Goal: Task Accomplishment & Management: Manage account settings

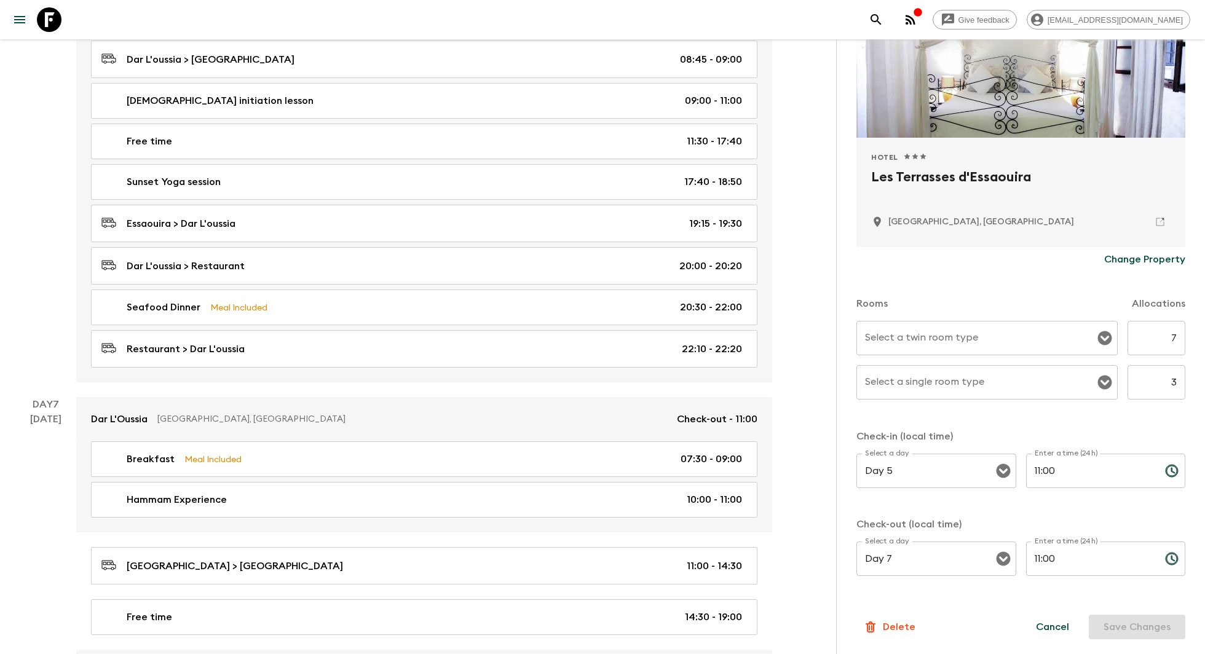
scroll to position [2152, 0]
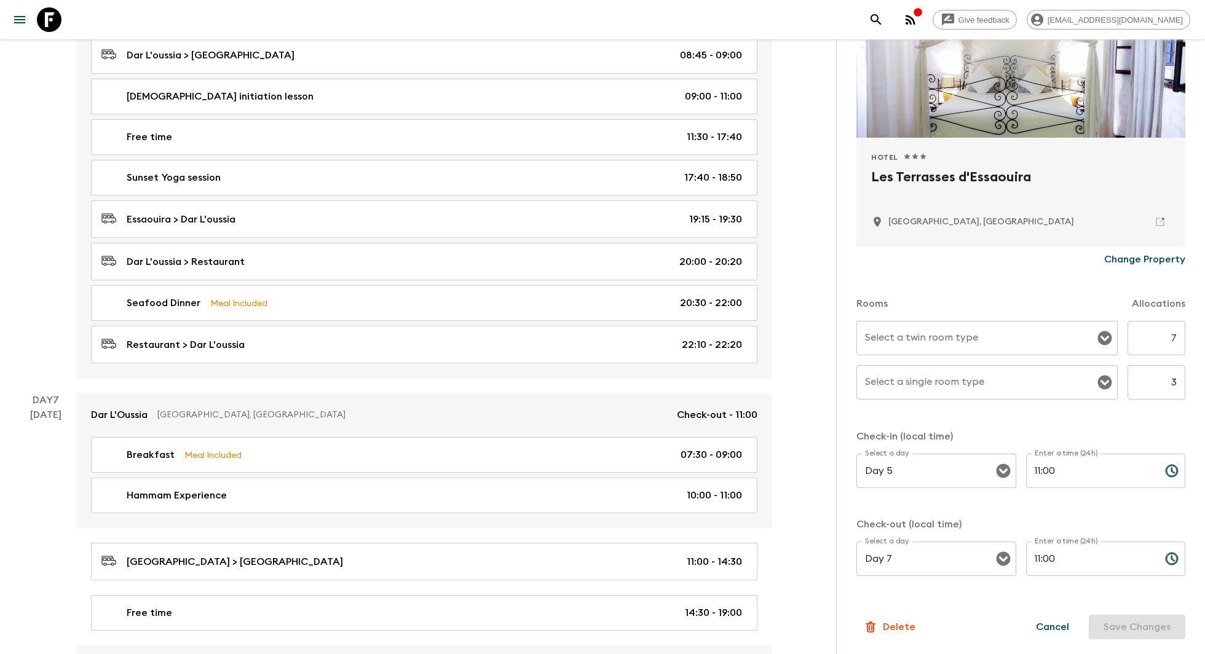
click at [1001, 348] on input "Select a twin room type" at bounding box center [978, 337] width 232 height 23
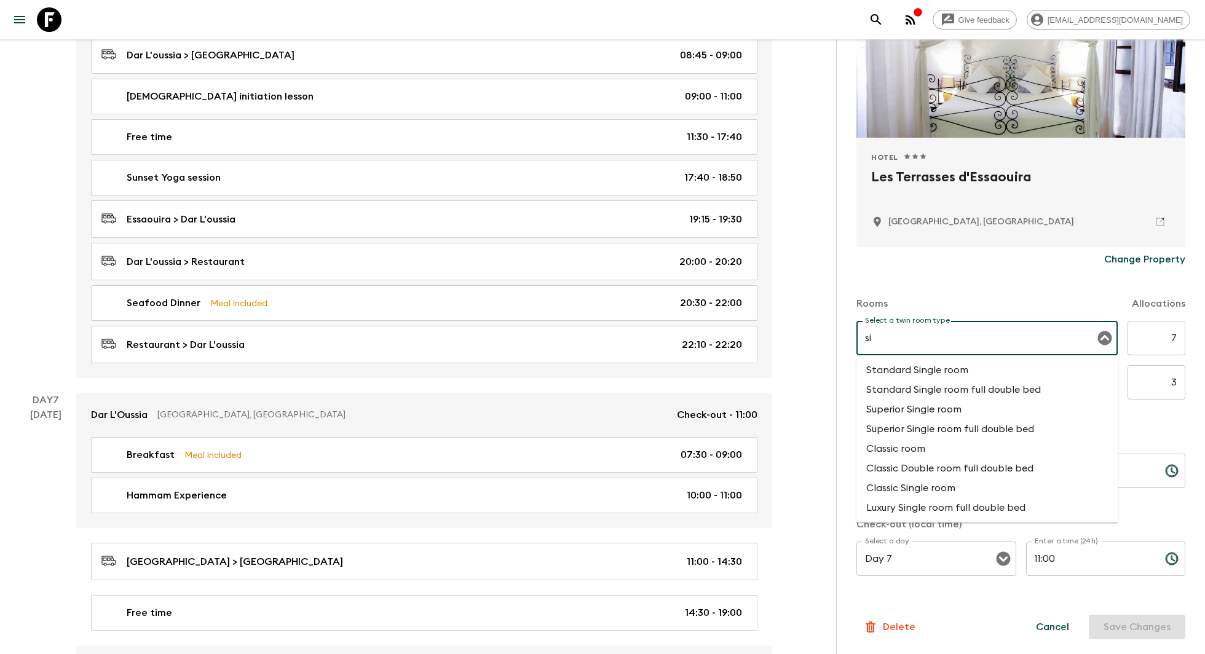
click at [926, 379] on li "Standard Single room" at bounding box center [987, 370] width 262 height 20
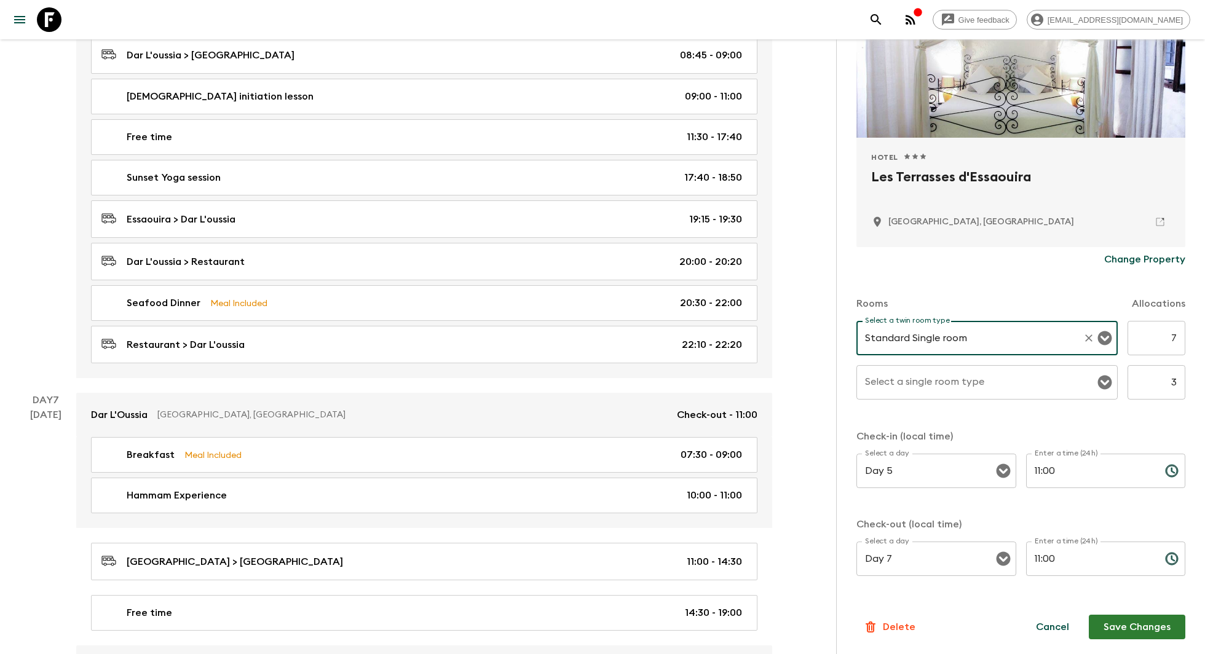
type input "Standard Single room"
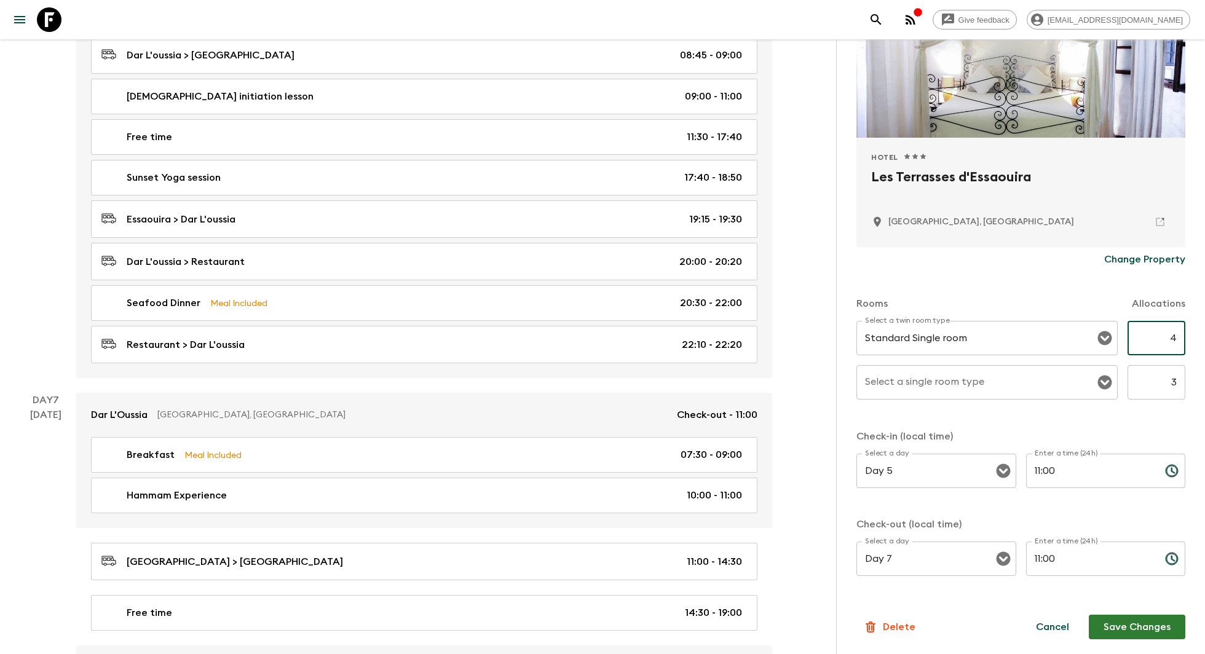
type input "4"
click at [1068, 411] on div "Select a twin room type Standard Single room Select a twin room type 4 ​ Select…" at bounding box center [1020, 367] width 329 height 93
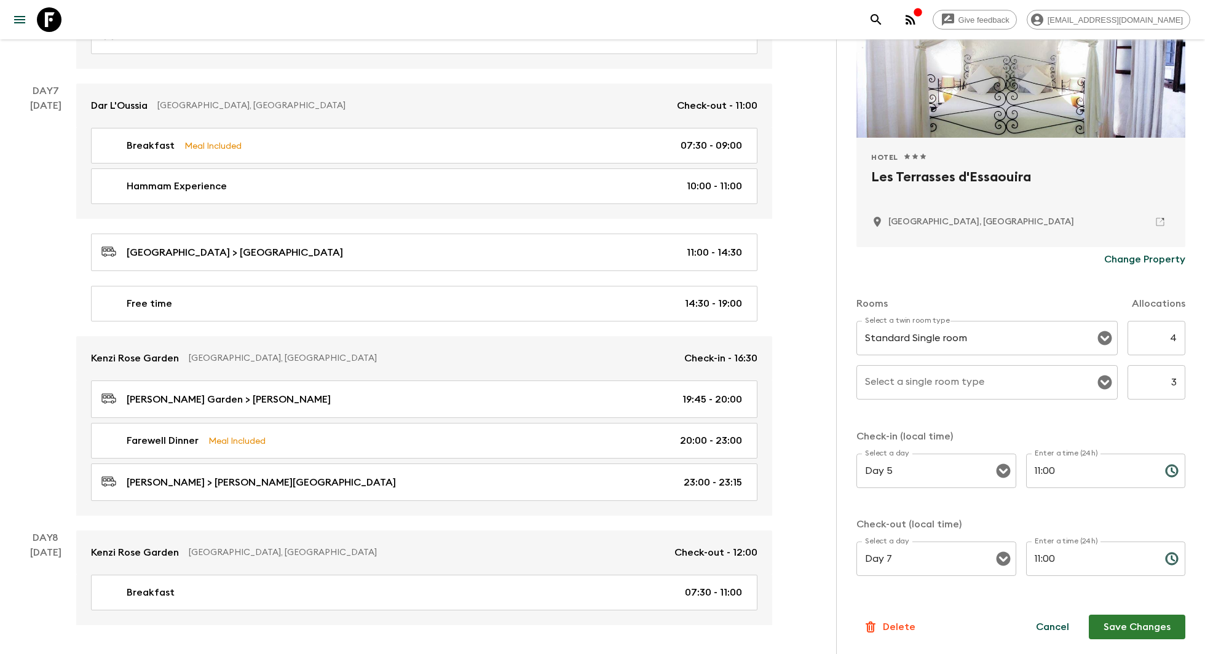
scroll to position [2471, 0]
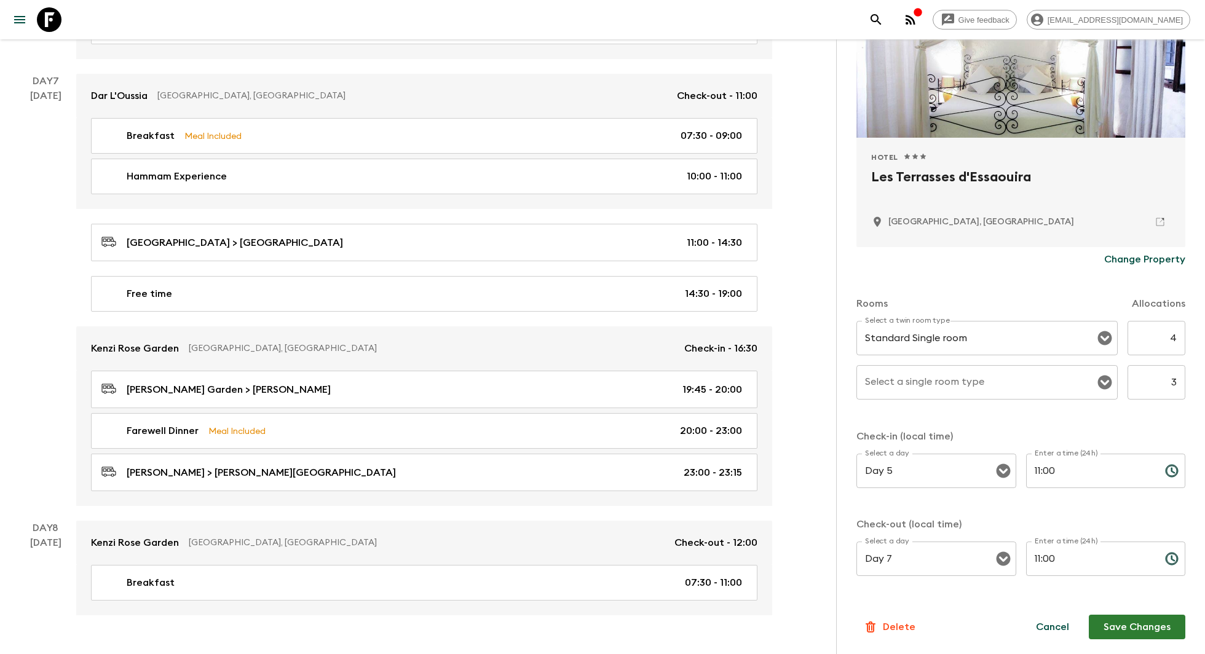
click at [1128, 626] on button "Save Changes" at bounding box center [1136, 627] width 96 height 25
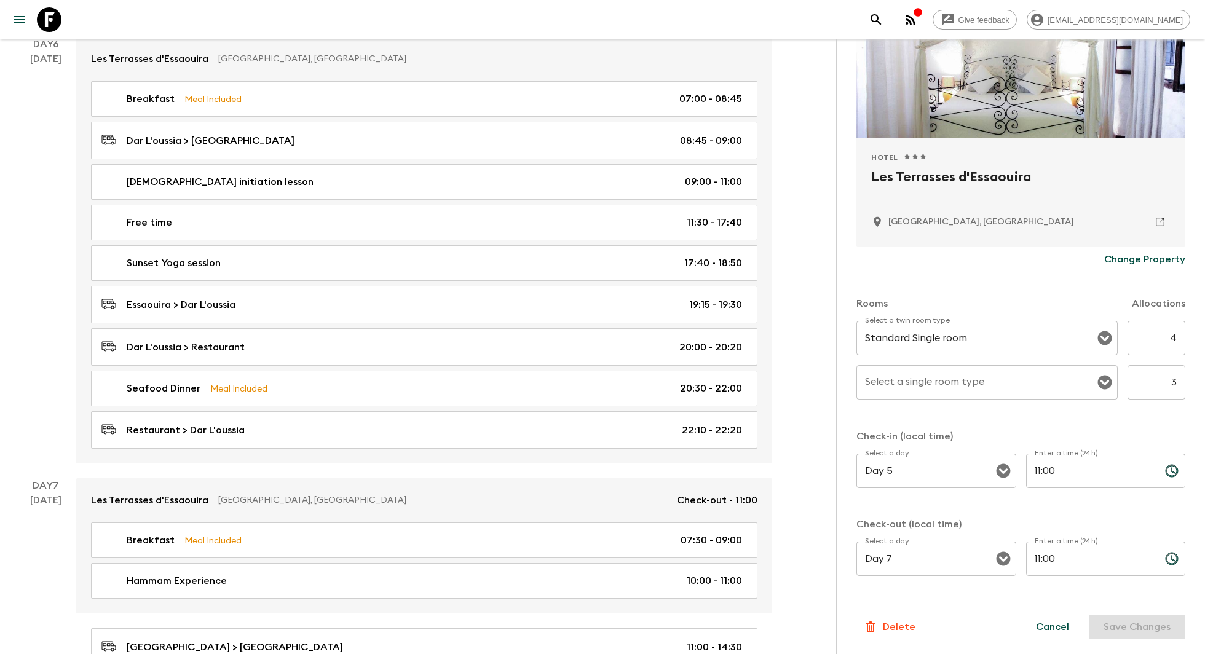
scroll to position [2070, 0]
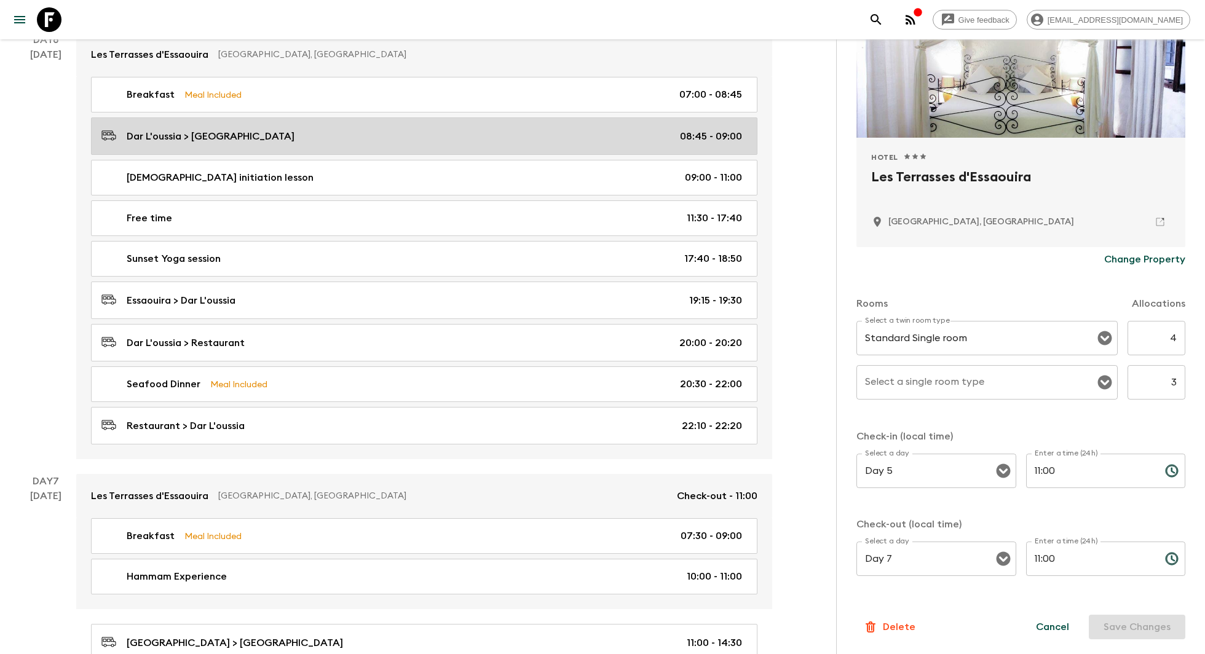
click at [362, 128] on div "Dar L'oussia > [GEOGRAPHIC_DATA] 08:45 - 09:00" at bounding box center [421, 136] width 640 height 17
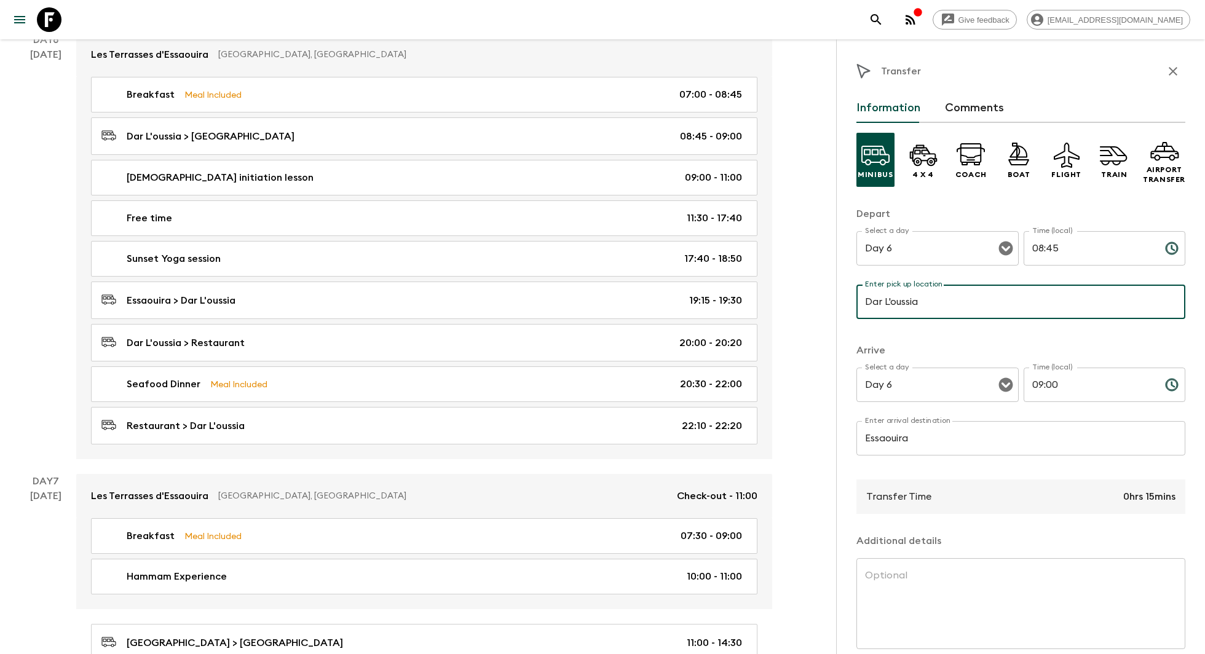
drag, startPoint x: 937, startPoint y: 302, endPoint x: 827, endPoint y: 294, distance: 109.7
drag, startPoint x: 943, startPoint y: 306, endPoint x: 859, endPoint y: 304, distance: 83.6
click at [859, 304] on input "Dar L'oussia" at bounding box center [1020, 302] width 329 height 34
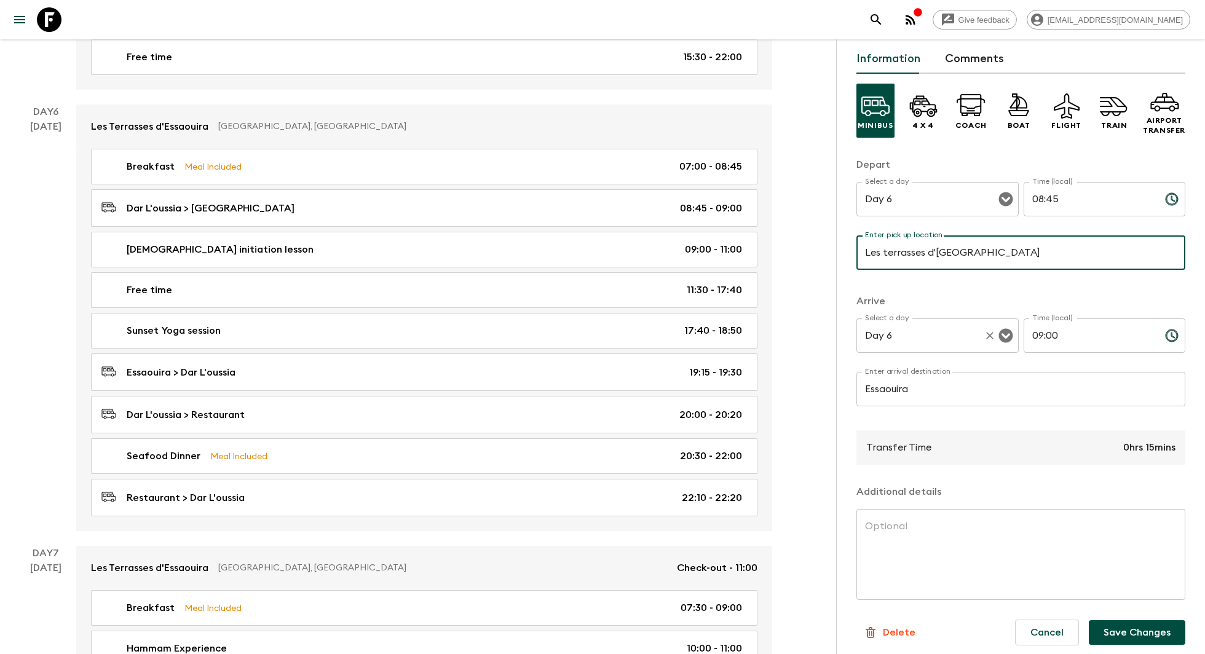
scroll to position [55, 0]
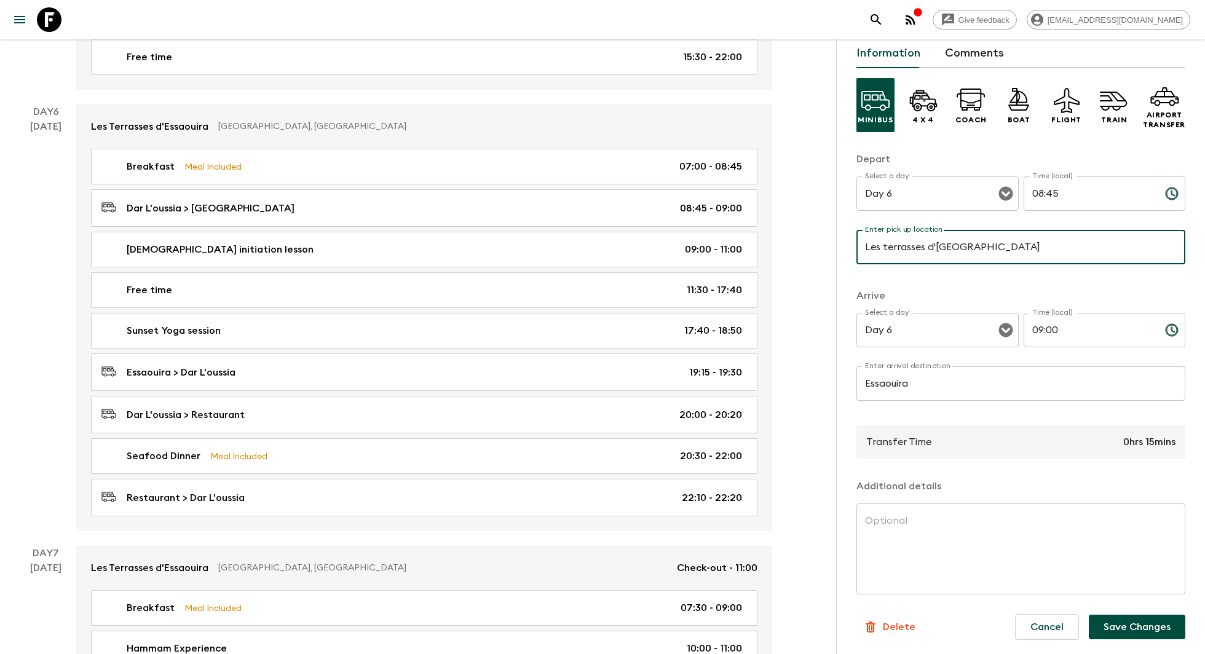
click at [1146, 634] on button "Save Changes" at bounding box center [1136, 627] width 96 height 25
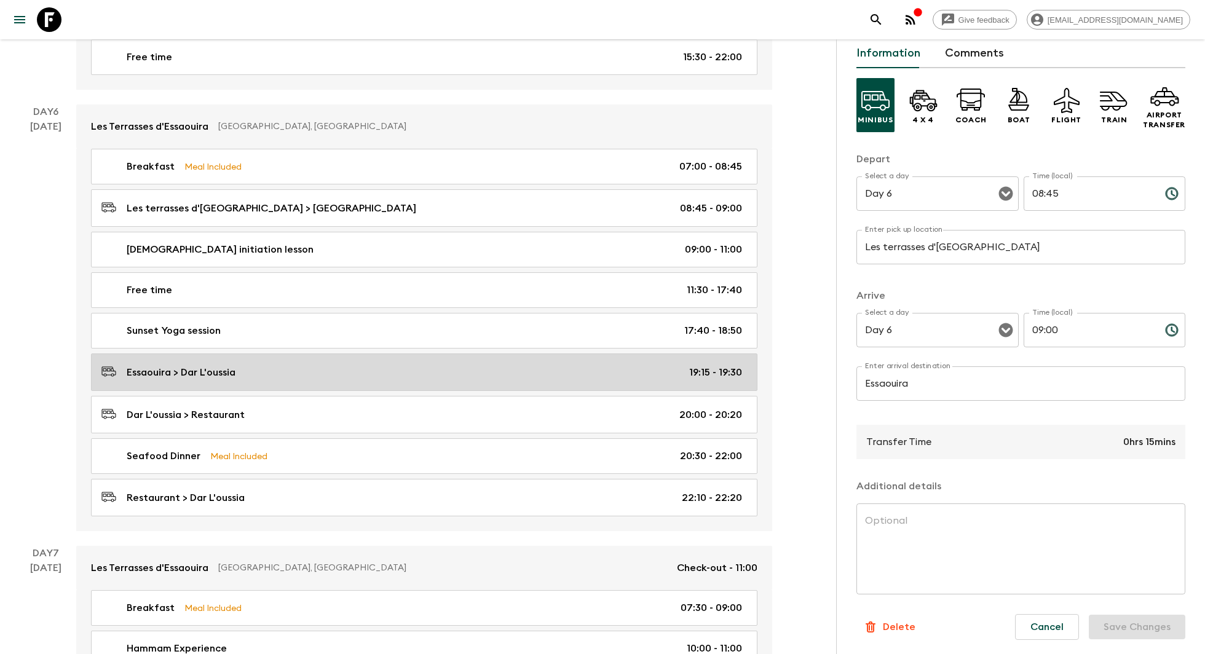
click at [349, 364] on div "Essaouira > Dar L'oussia 19:15 - 19:30" at bounding box center [421, 372] width 640 height 17
type input "Essaouira"
type input "Dar L'oussia"
type input "19:15"
type input "19:30"
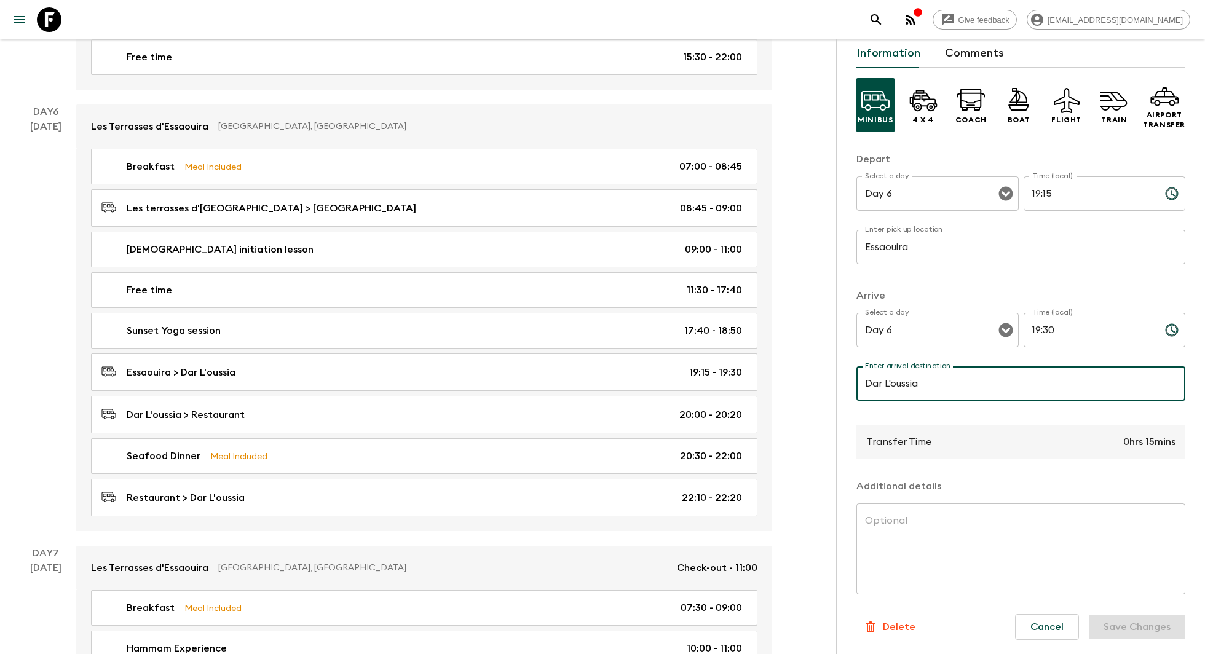
drag, startPoint x: 938, startPoint y: 383, endPoint x: 868, endPoint y: 382, distance: 70.7
click at [868, 382] on input "Dar L'oussia" at bounding box center [1020, 383] width 329 height 34
drag, startPoint x: 924, startPoint y: 387, endPoint x: 854, endPoint y: 383, distance: 70.2
click at [854, 383] on div "Transfer Information Comments Minibus 4 x 4 Coach Boat Flight Train Airport Tra…" at bounding box center [1020, 366] width 369 height 654
type input "les terrasses d'[GEOGRAPHIC_DATA]"
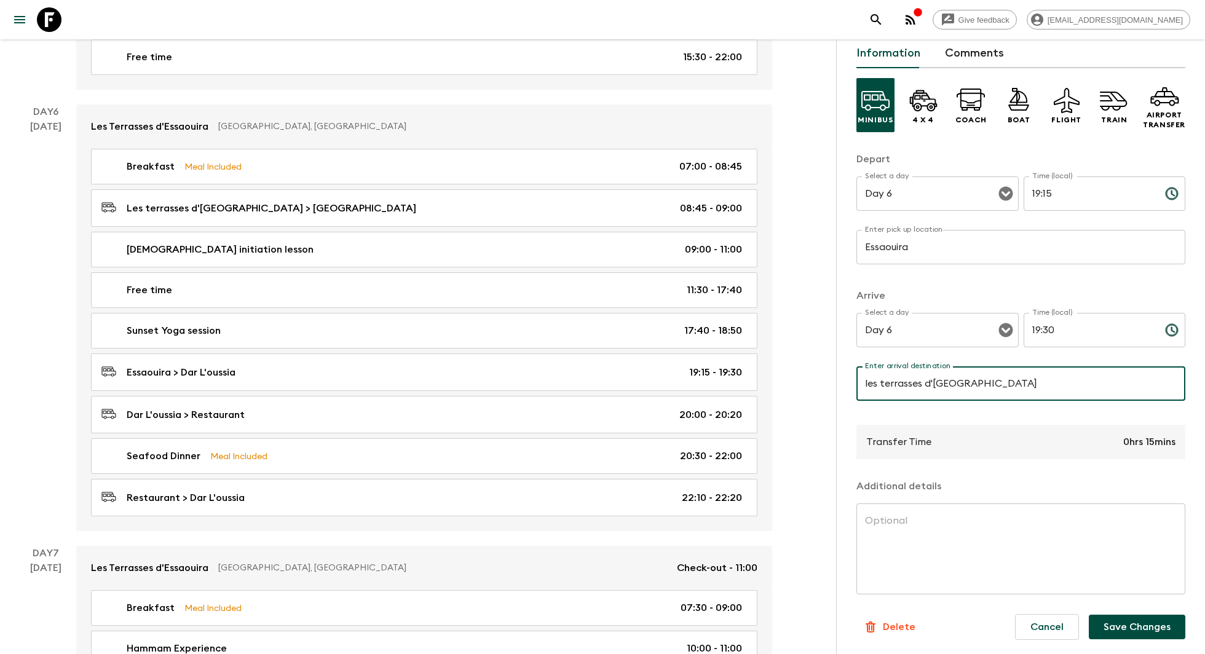
click at [1119, 624] on button "Save Changes" at bounding box center [1136, 627] width 96 height 25
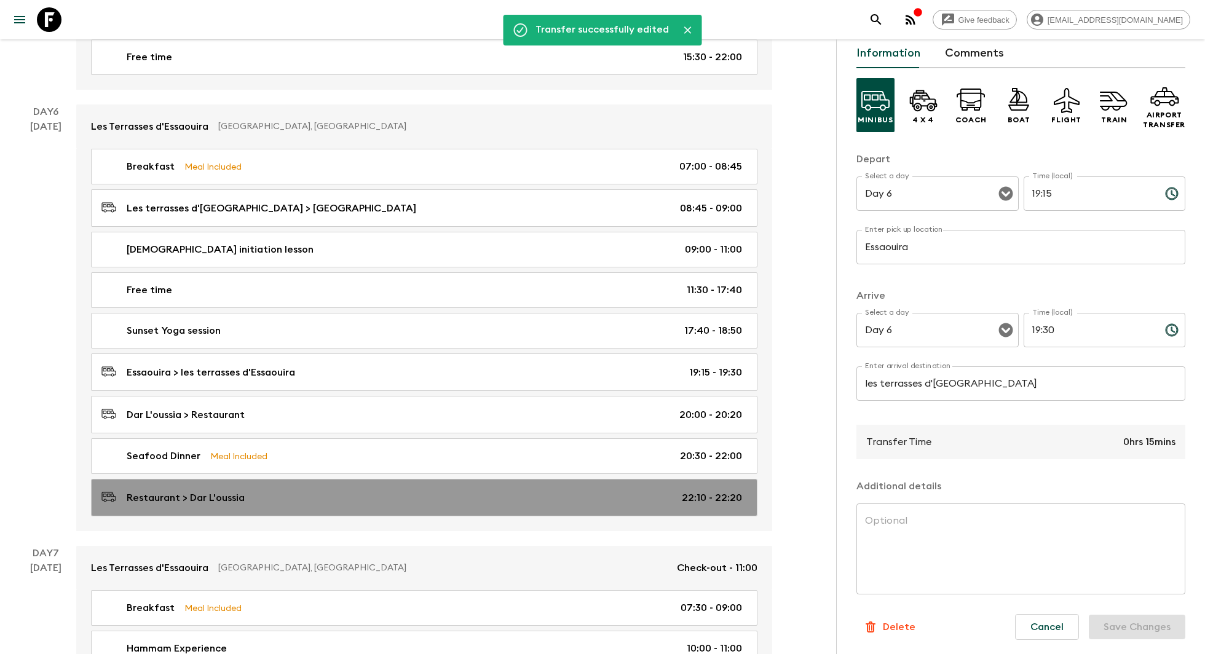
click at [312, 489] on div "Restaurant > [GEOGRAPHIC_DATA] 22:10 - 22:20" at bounding box center [421, 497] width 640 height 17
type input "Restaurant"
type input "Dar L'oussia"
type input "22:10"
type input "22:20"
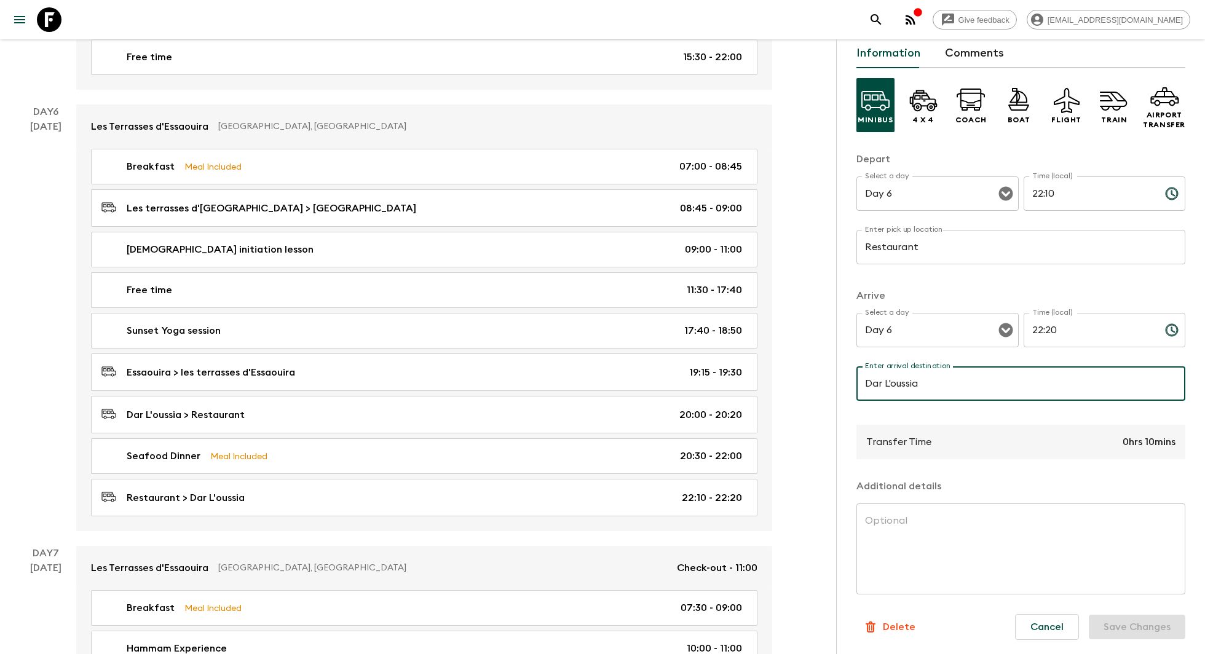
drag, startPoint x: 934, startPoint y: 383, endPoint x: 875, endPoint y: 382, distance: 58.4
click at [875, 382] on input "Dar L'oussia" at bounding box center [1020, 383] width 329 height 34
drag, startPoint x: 959, startPoint y: 385, endPoint x: 854, endPoint y: 380, distance: 104.6
click at [854, 380] on div "Transfer Information Comments Minibus 4 x 4 Coach Boat Flight Train Airport Tra…" at bounding box center [1020, 366] width 369 height 654
type input "Les Terrasses D'Essaouira"
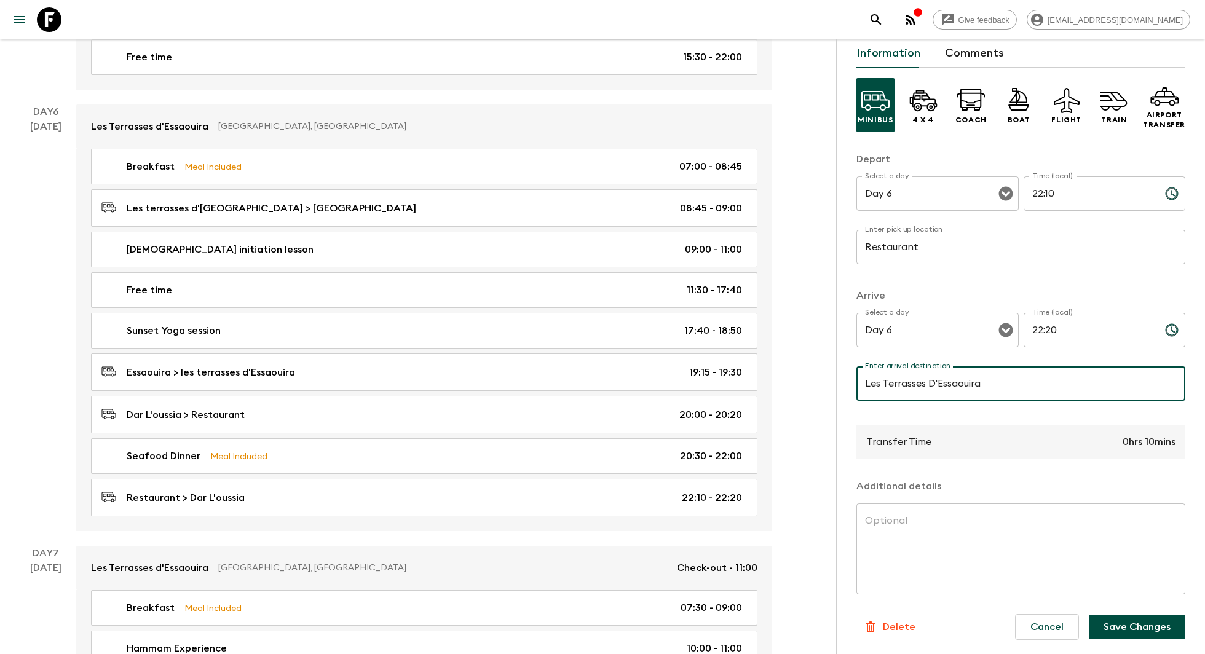
click at [1150, 624] on button "Save Changes" at bounding box center [1136, 627] width 96 height 25
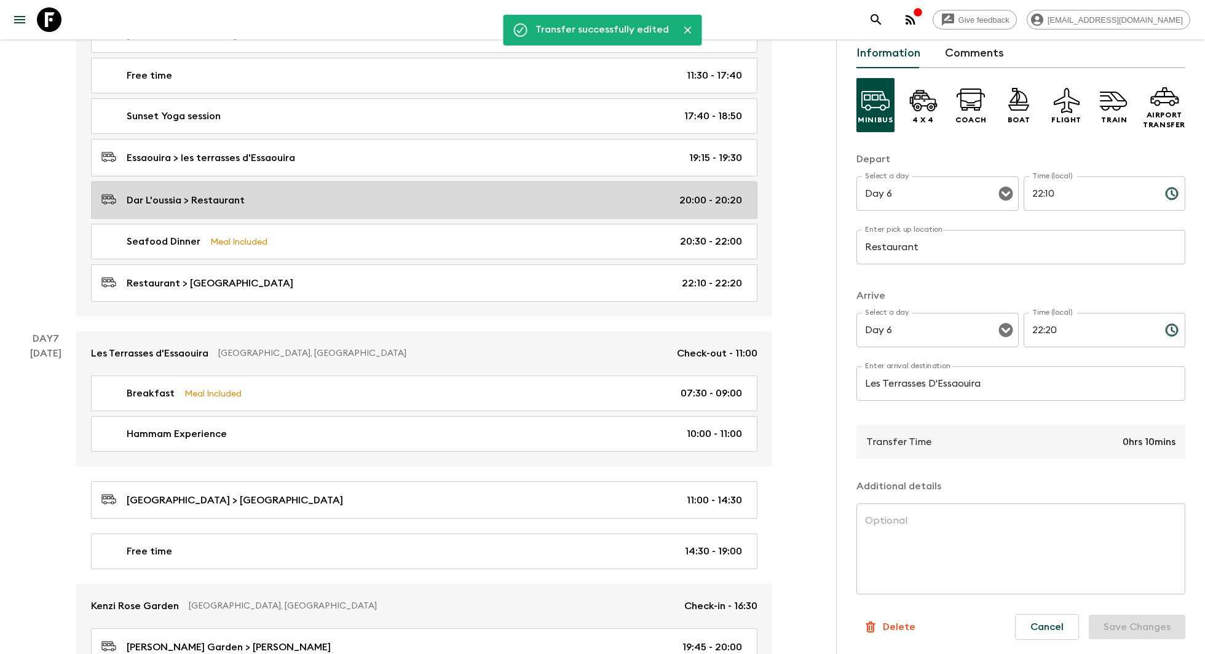
scroll to position [2216, 0]
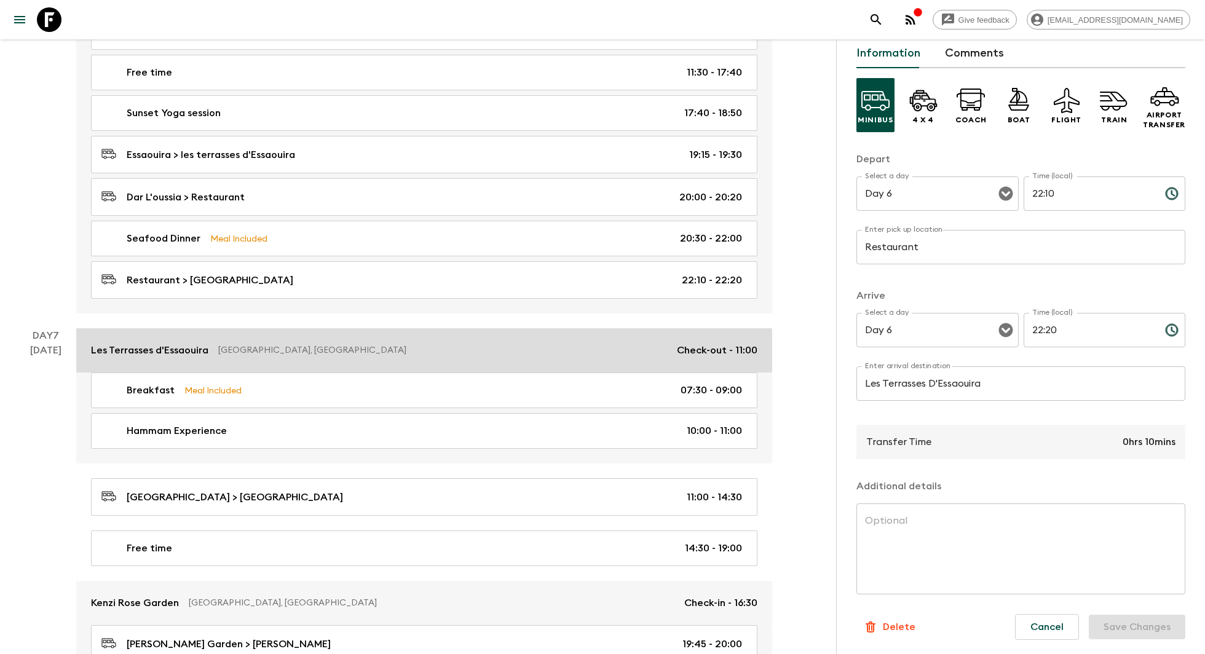
click at [487, 339] on link "Les Terrasses d'[PERSON_NAME], [GEOGRAPHIC_DATA] Check-out - 11:00" at bounding box center [424, 350] width 696 height 44
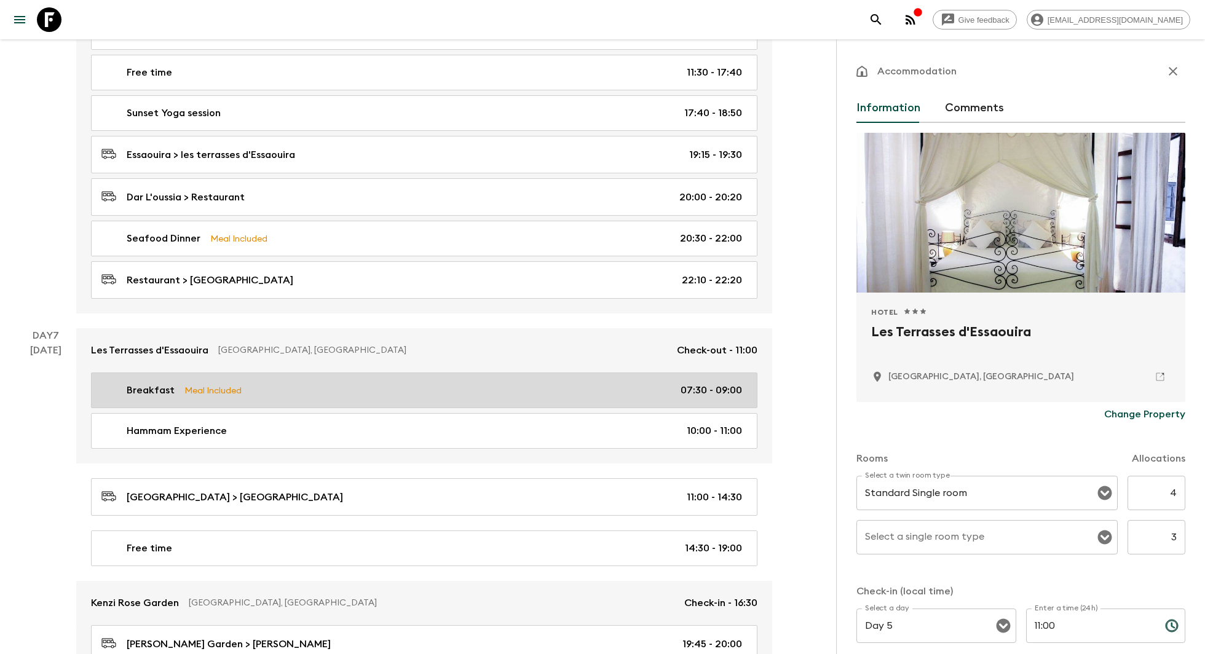
click at [479, 383] on div "Breakfast Meal Included 07:30 - 09:00" at bounding box center [421, 390] width 640 height 15
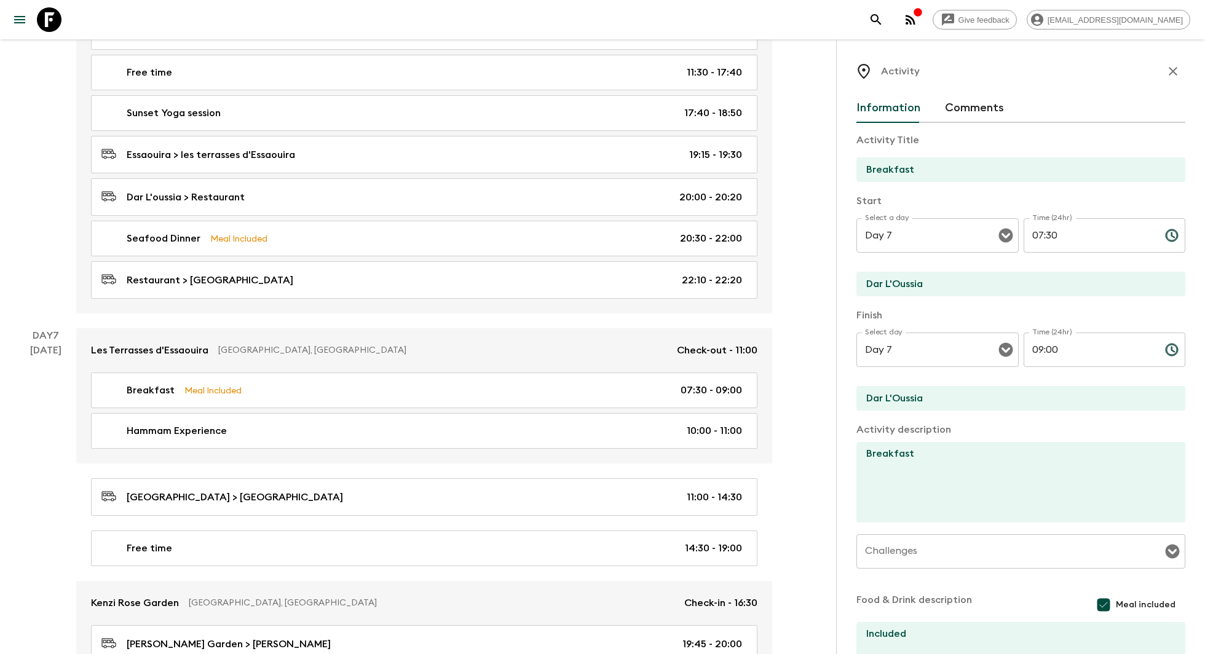
click at [476, 386] on div "Breakfast Meal Included 07:30 - 09:00 Hammam Experience 10:00 - 11:00" at bounding box center [424, 417] width 696 height 91
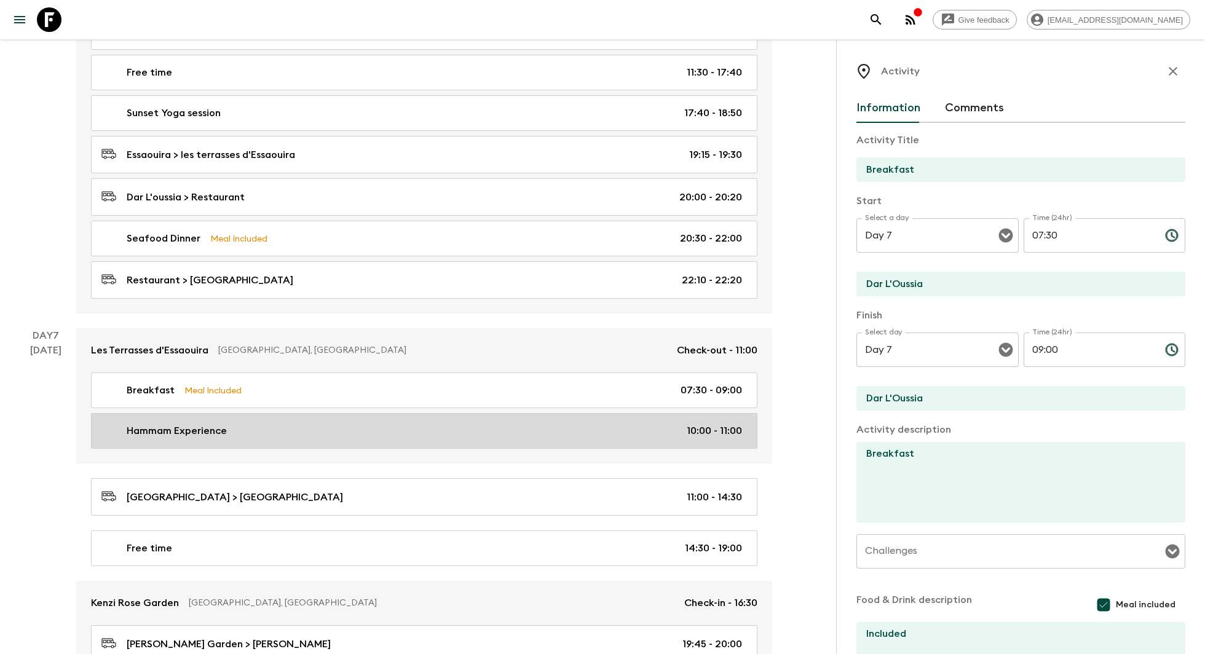
click at [476, 413] on link "Hammam Experience 10:00 - 11:00" at bounding box center [424, 431] width 666 height 36
type input "Hammam Experience"
type input "Essaouira"
type textarea "Hamam experience- includes hamam plus massage"
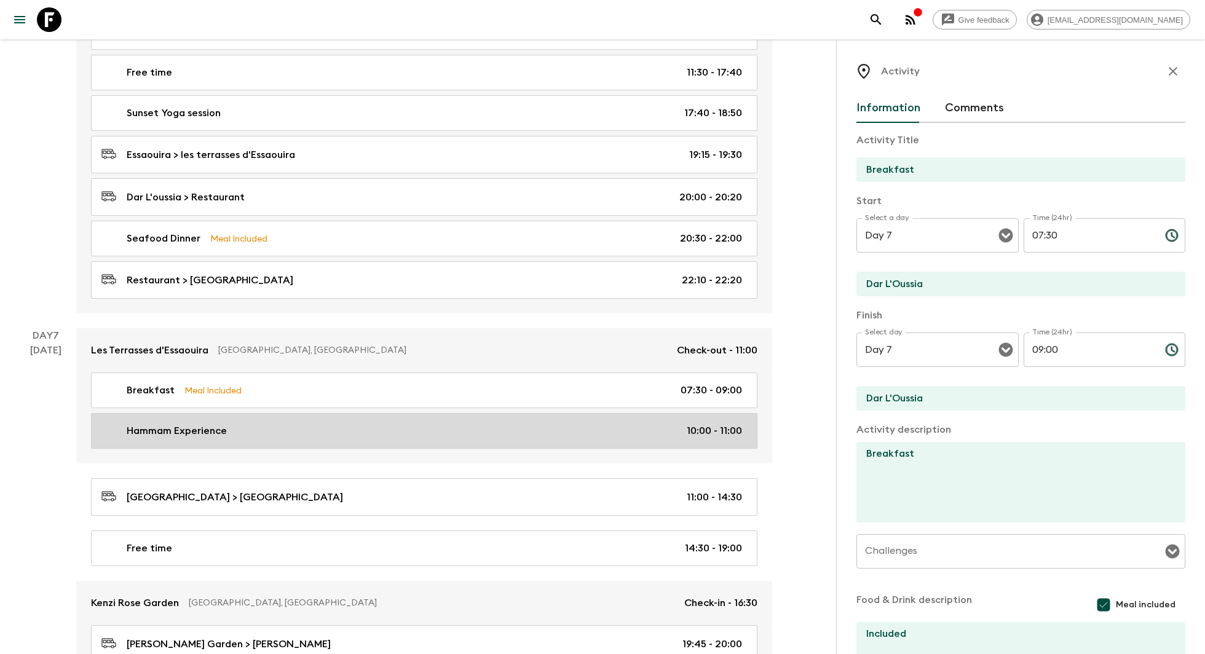
checkbox input "false"
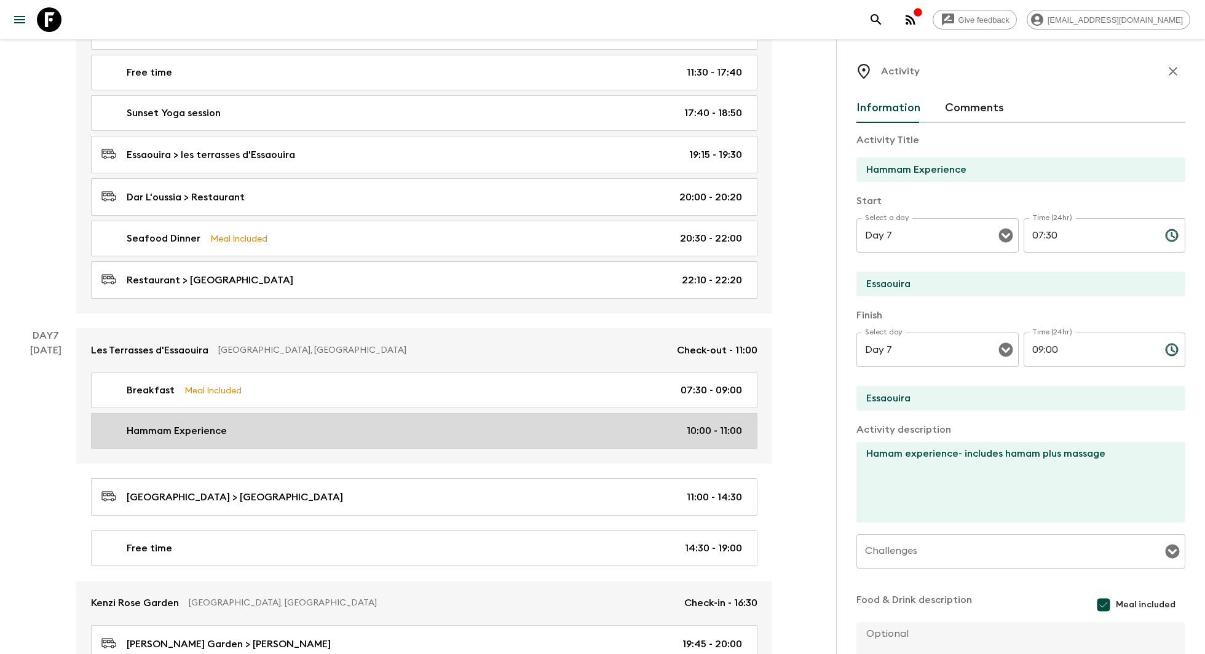
type input "10:00"
type input "11:00"
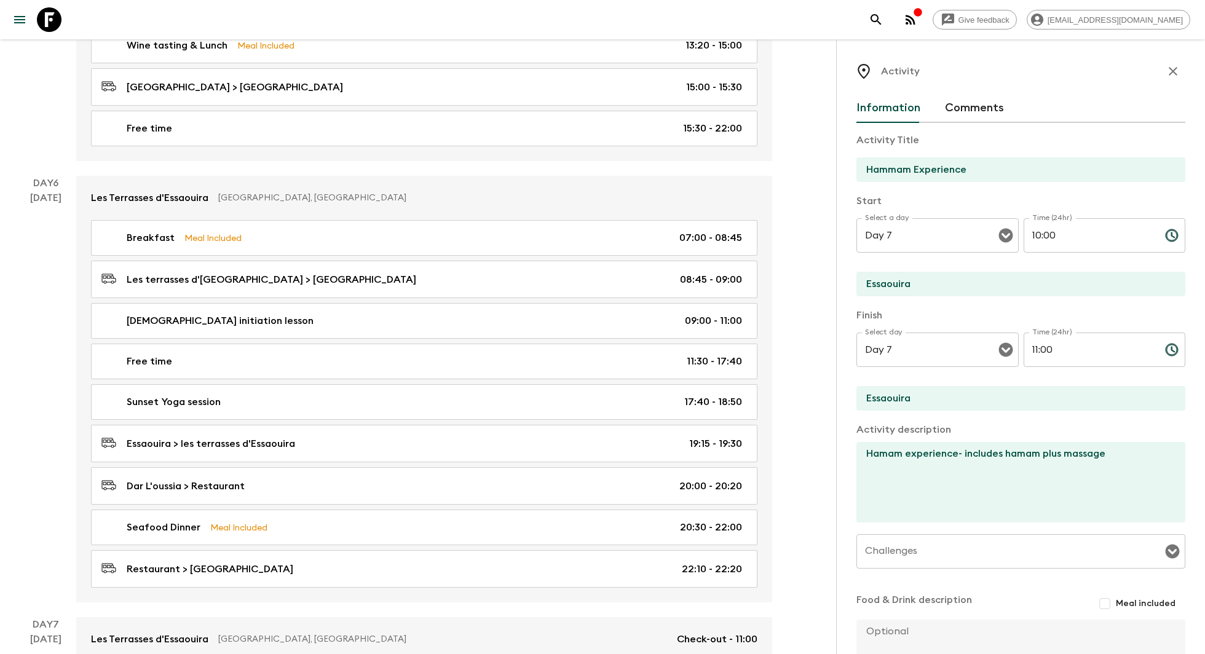
scroll to position [1956, 0]
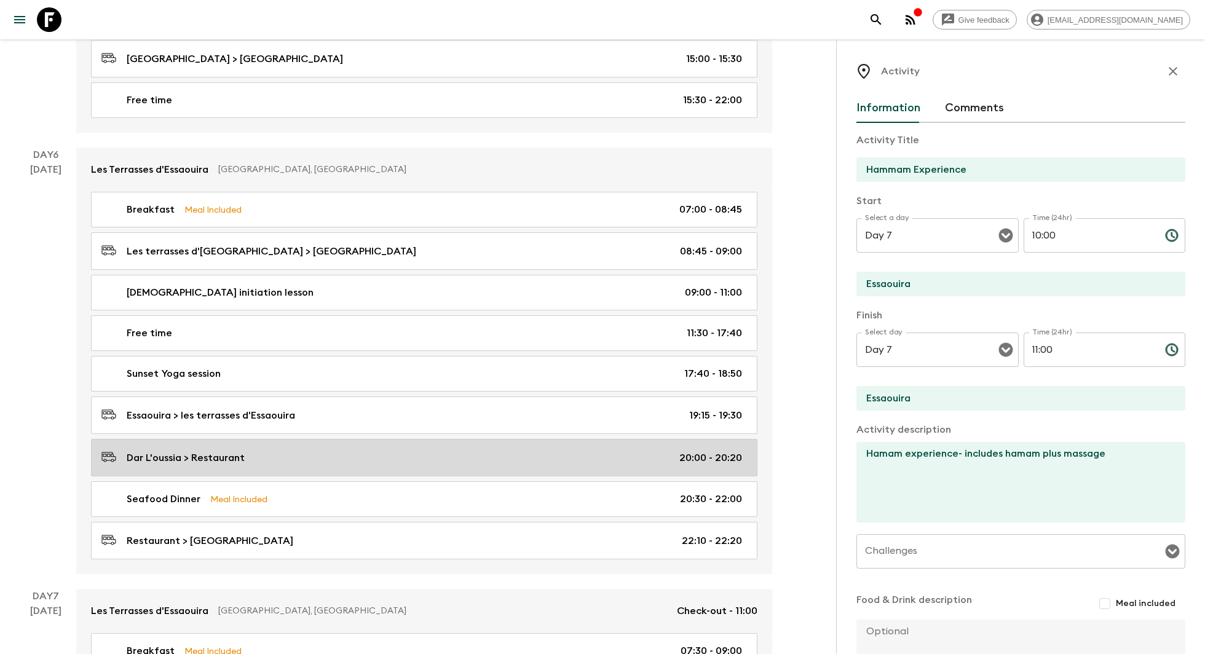
click at [402, 449] on div "Dar L'oussia > Restaurant 20:00 - 20:20" at bounding box center [421, 457] width 640 height 17
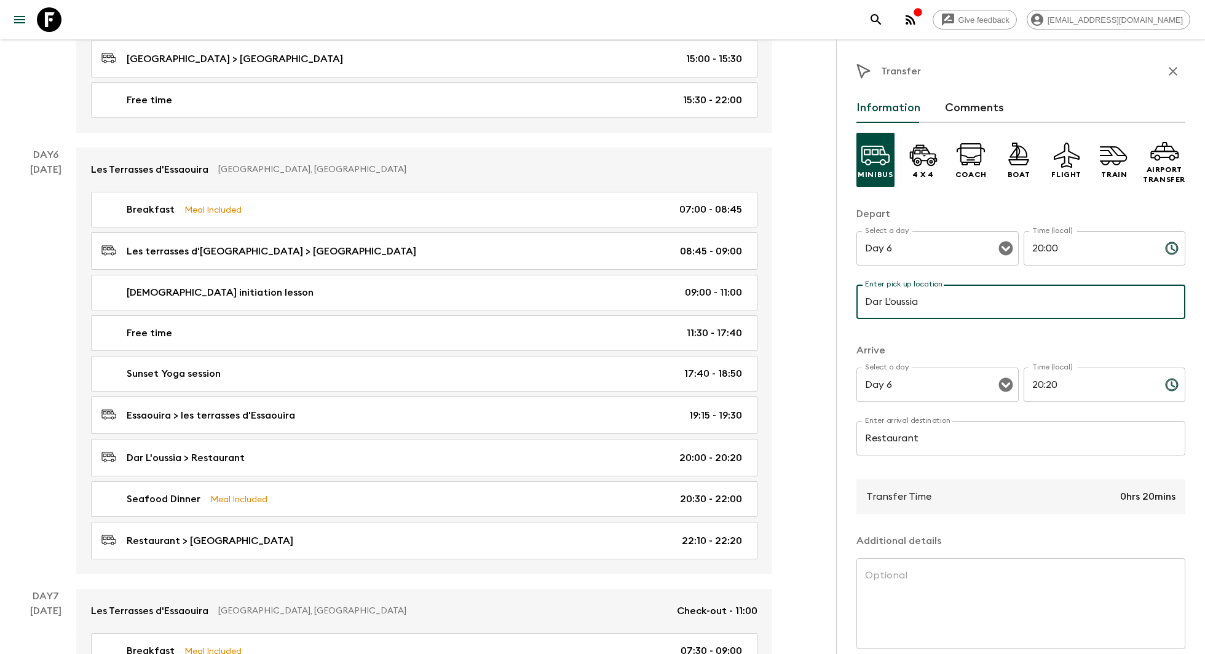
drag, startPoint x: 919, startPoint y: 301, endPoint x: 822, endPoint y: 295, distance: 97.3
drag, startPoint x: 822, startPoint y: 295, endPoint x: 830, endPoint y: 289, distance: 9.7
drag, startPoint x: 931, startPoint y: 302, endPoint x: 892, endPoint y: 301, distance: 39.4
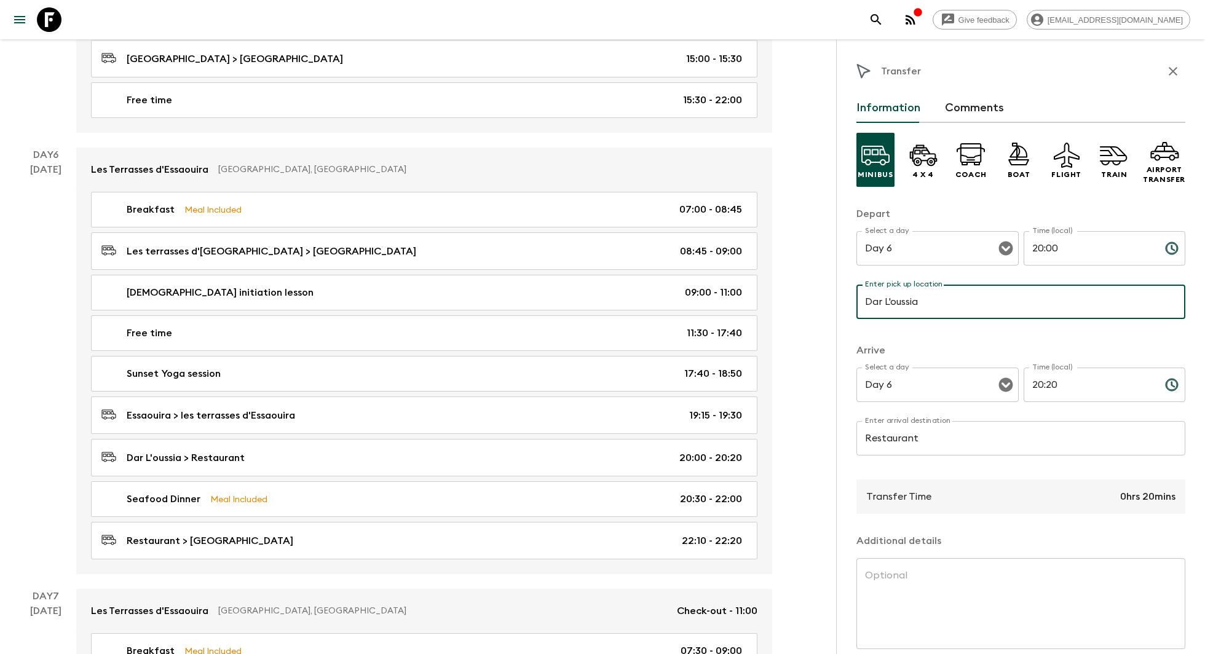
click at [891, 302] on input "Dar L'oussia" at bounding box center [1020, 302] width 329 height 34
type input "oussia"
click at [873, 303] on input "oussia" at bounding box center [1020, 302] width 329 height 34
drag, startPoint x: 898, startPoint y: 300, endPoint x: 858, endPoint y: 301, distance: 40.6
click at [857, 301] on input "oussia" at bounding box center [1020, 302] width 329 height 34
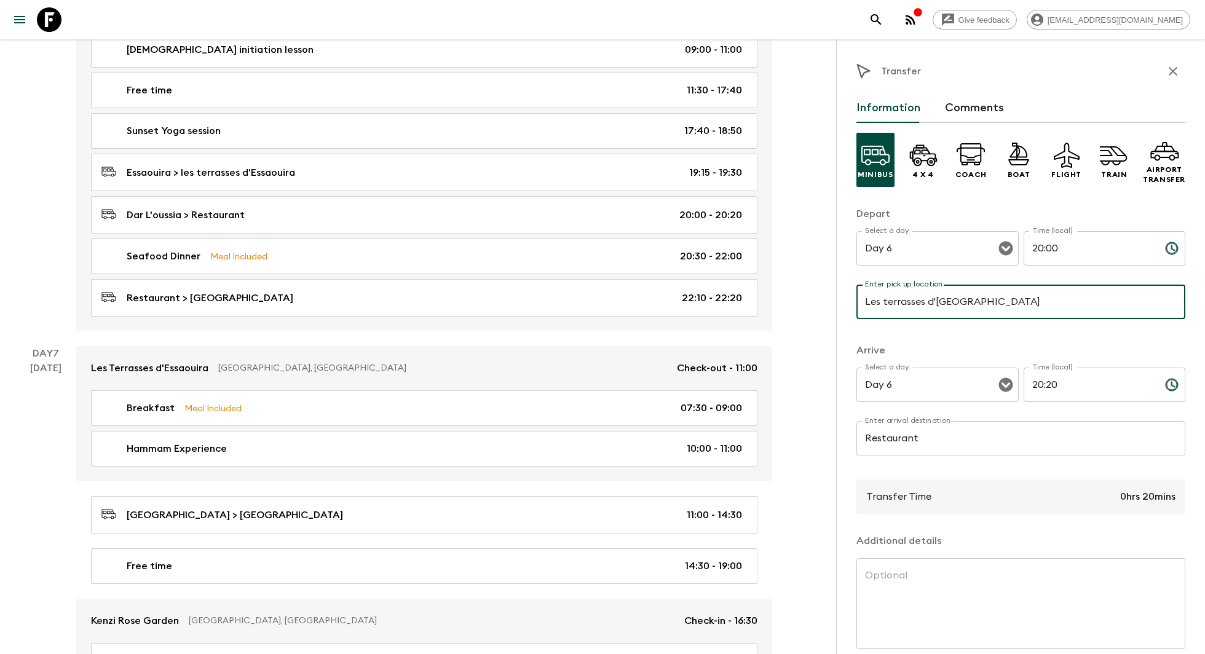
scroll to position [55, 0]
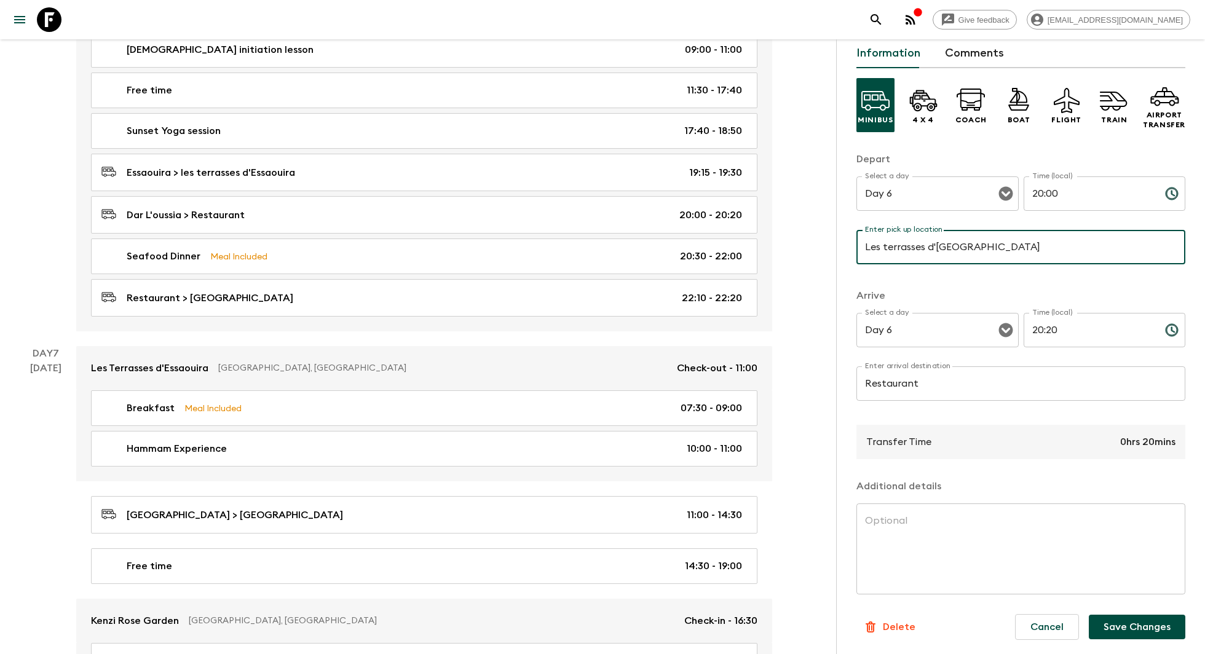
type input "Les terrasses d'[GEOGRAPHIC_DATA]"
click at [1112, 632] on button "Save Changes" at bounding box center [1136, 627] width 96 height 25
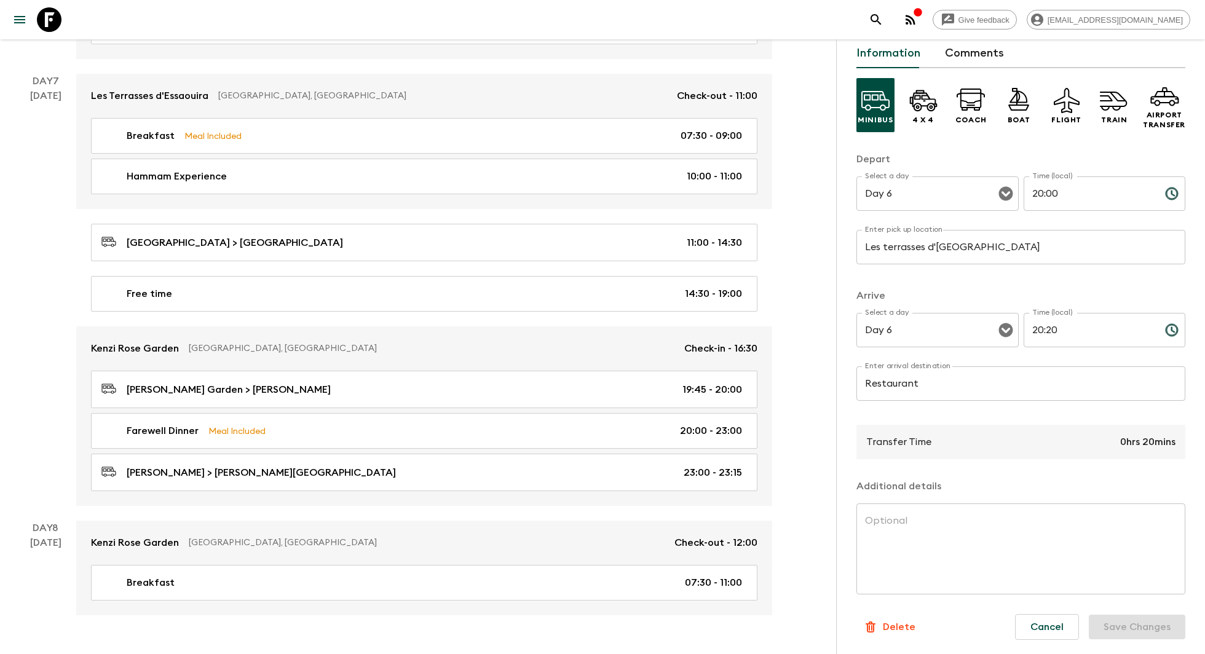
click at [1047, 516] on textarea at bounding box center [1021, 549] width 312 height 71
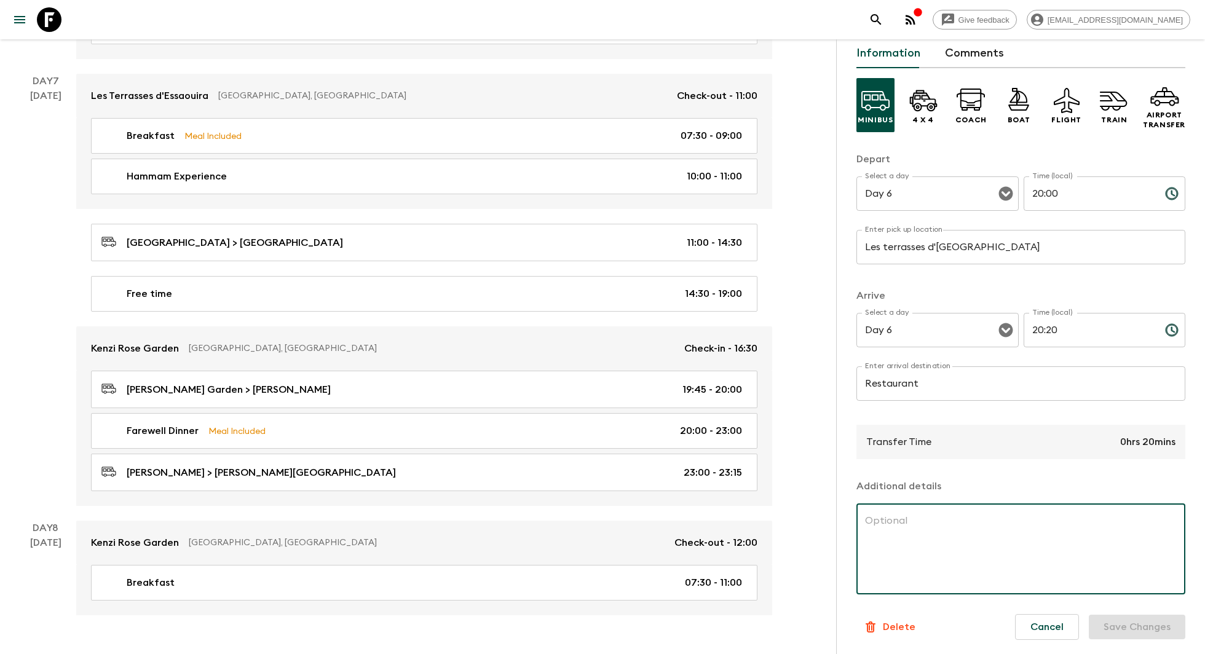
click at [935, 243] on input "Les terrasses d'[GEOGRAPHIC_DATA]" at bounding box center [1020, 247] width 329 height 34
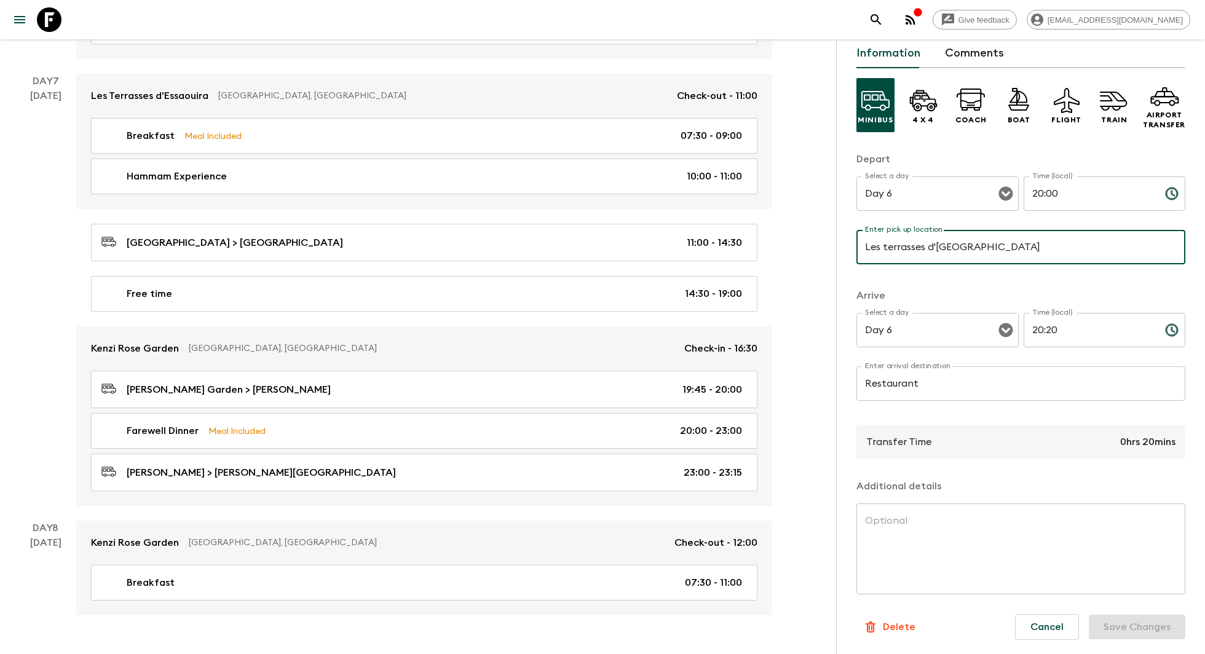
click at [1107, 592] on div "x ​" at bounding box center [1020, 548] width 329 height 91
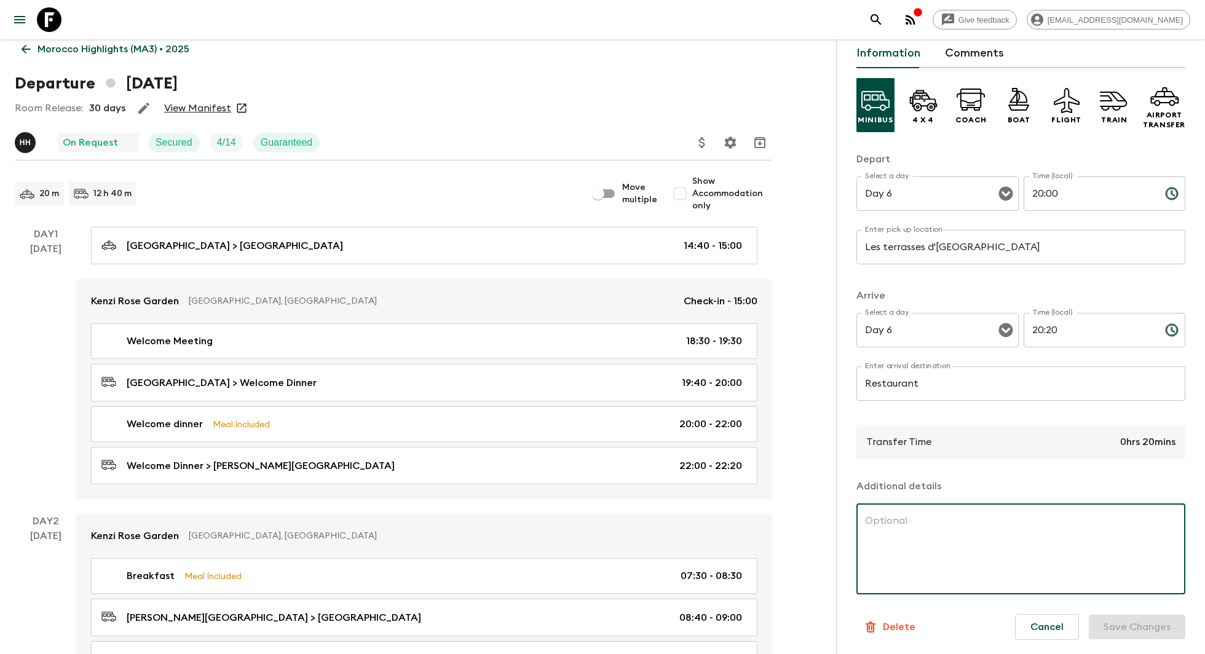
scroll to position [0, 0]
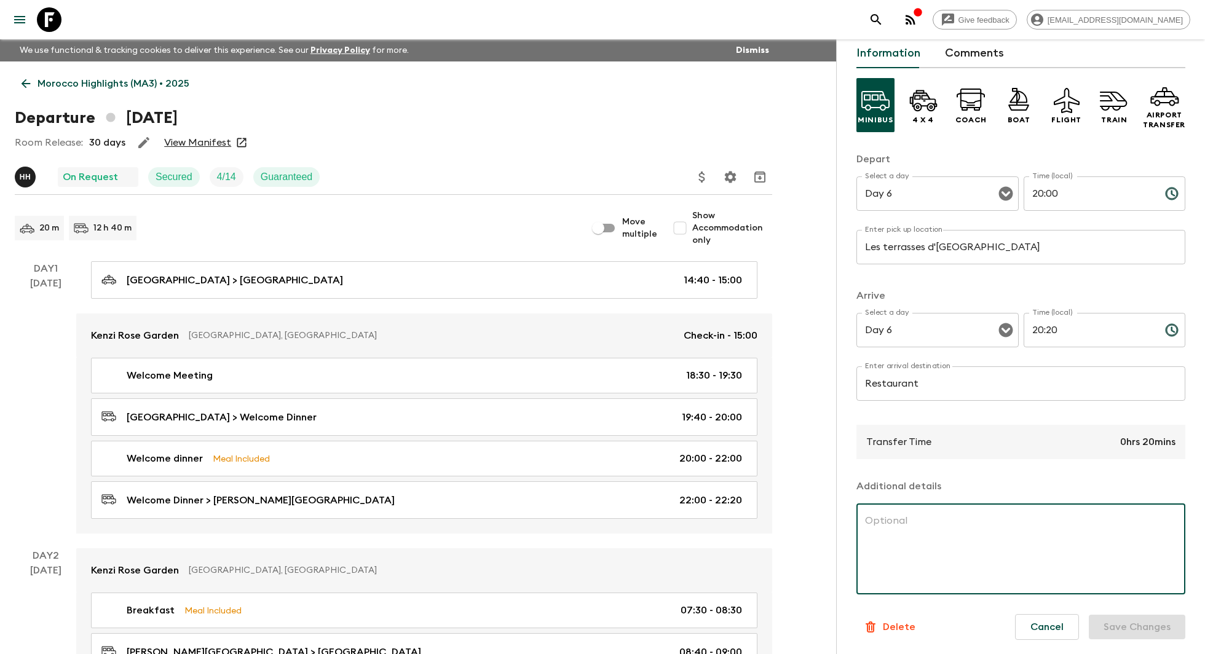
click at [22, 82] on icon at bounding box center [26, 84] width 14 height 14
